Goal: Information Seeking & Learning: Learn about a topic

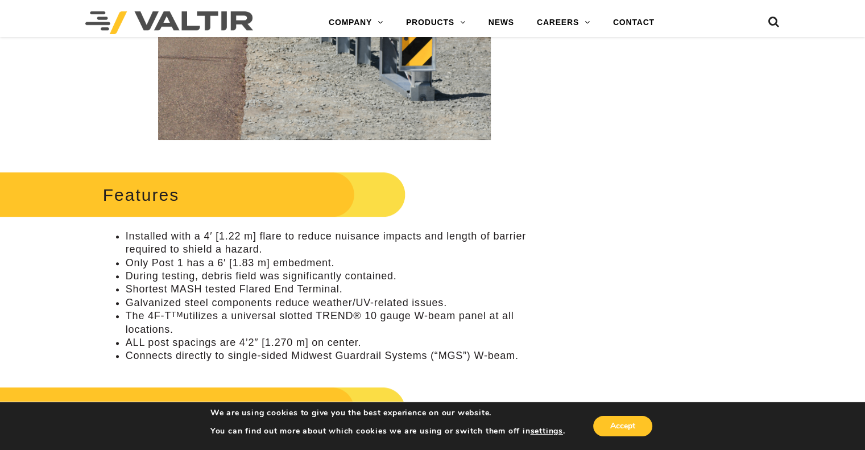
scroll to position [501, 0]
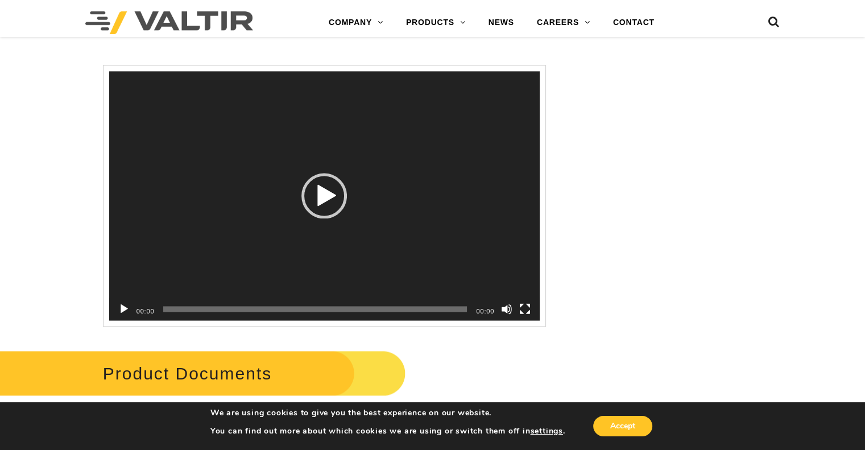
scroll to position [1662, 0]
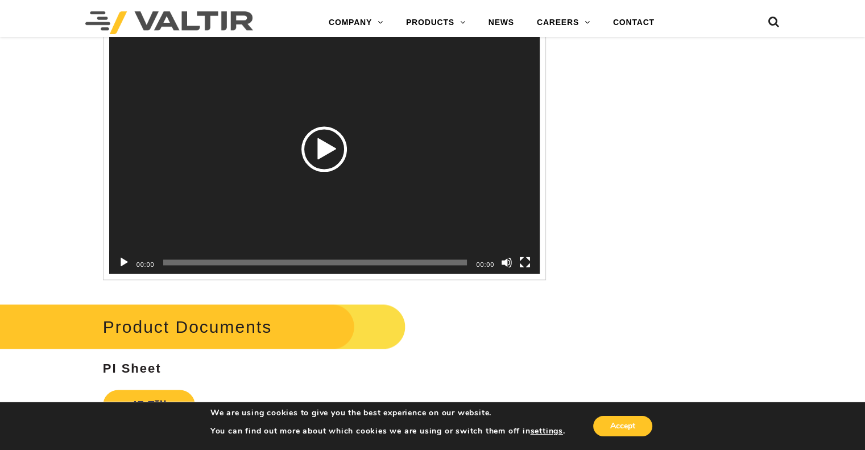
click at [333, 152] on div "Play" at bounding box center [325, 149] width 46 height 46
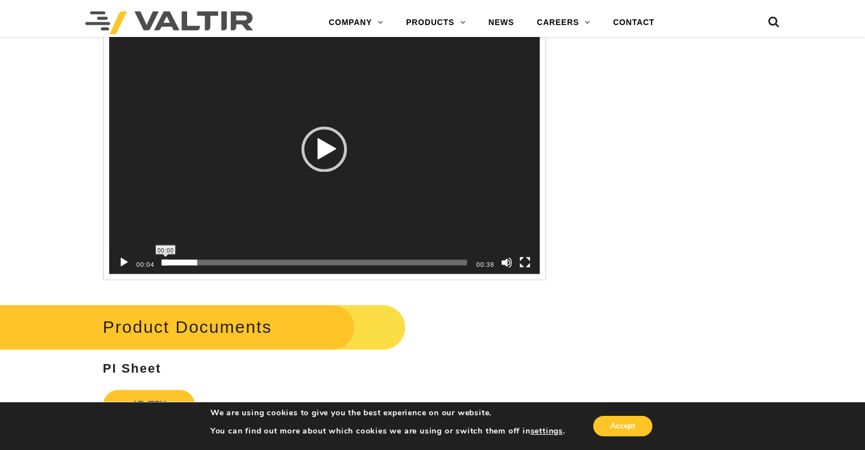
click at [166, 259] on span "00:00" at bounding box center [315, 262] width 304 height 6
click at [167, 259] on span "00:00" at bounding box center [315, 262] width 304 height 6
click at [178, 262] on span "00:01" at bounding box center [315, 262] width 304 height 6
click at [182, 262] on span "00:02" at bounding box center [315, 262] width 304 height 6
click at [187, 262] on span "00:02" at bounding box center [315, 262] width 304 height 6
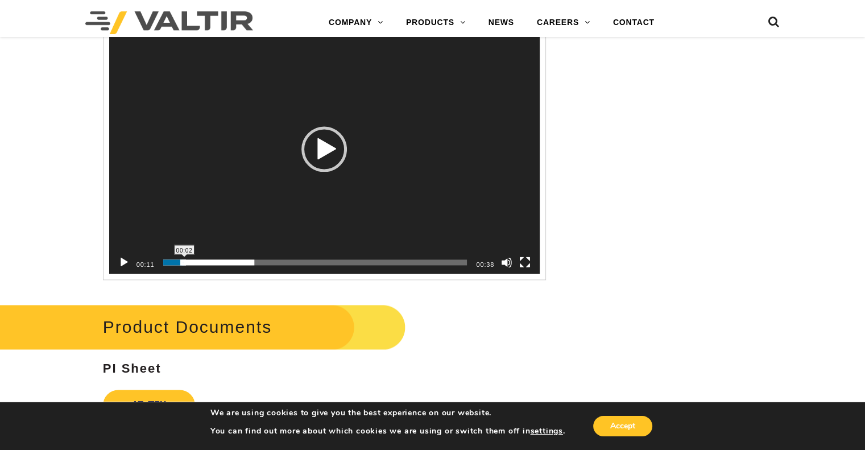
click at [184, 264] on span "00:02" at bounding box center [315, 262] width 304 height 6
click at [168, 263] on span "00:00" at bounding box center [315, 262] width 304 height 6
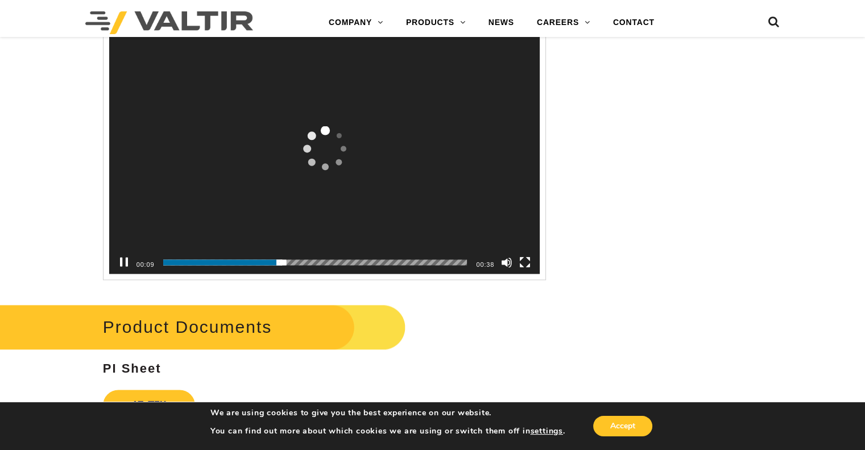
click at [265, 259] on div "00:10" at bounding box center [315, 262] width 304 height 23
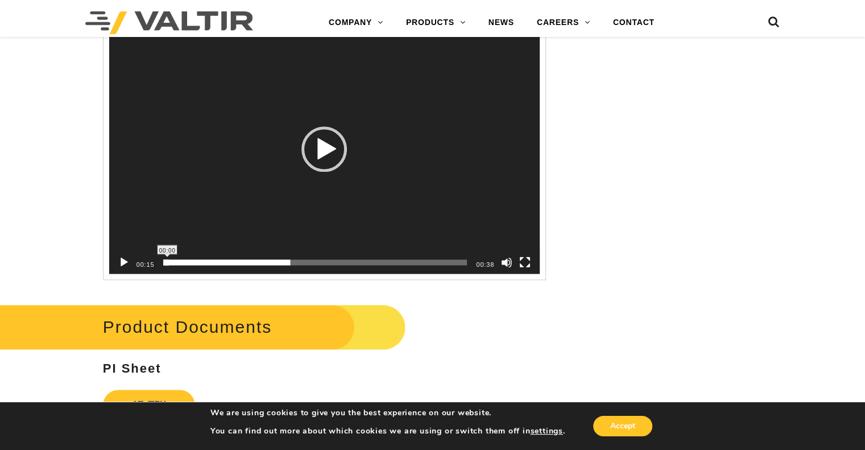
click at [167, 263] on span "00:00" at bounding box center [315, 262] width 304 height 6
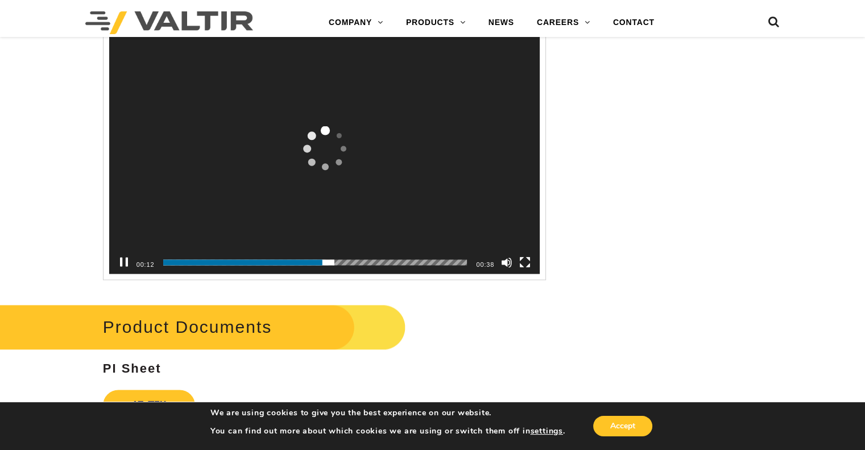
click at [127, 261] on button "Pause" at bounding box center [123, 262] width 11 height 11
